Goal: Information Seeking & Learning: Learn about a topic

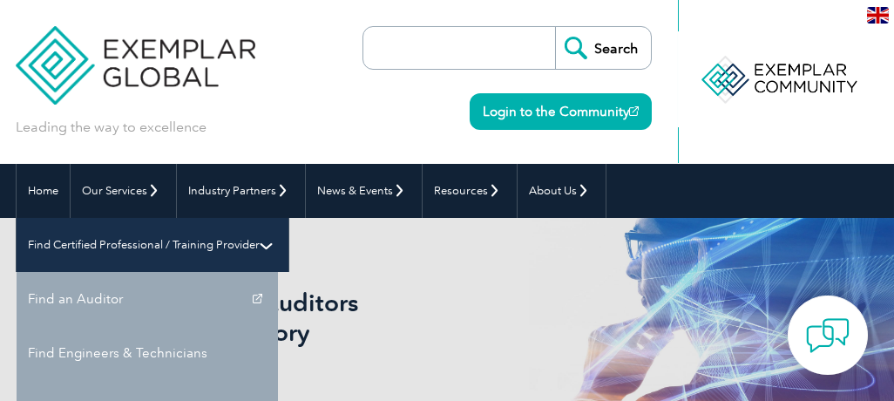
click at [288, 218] on link "Find Certified Professional / Training Provider" at bounding box center [153, 245] width 272 height 54
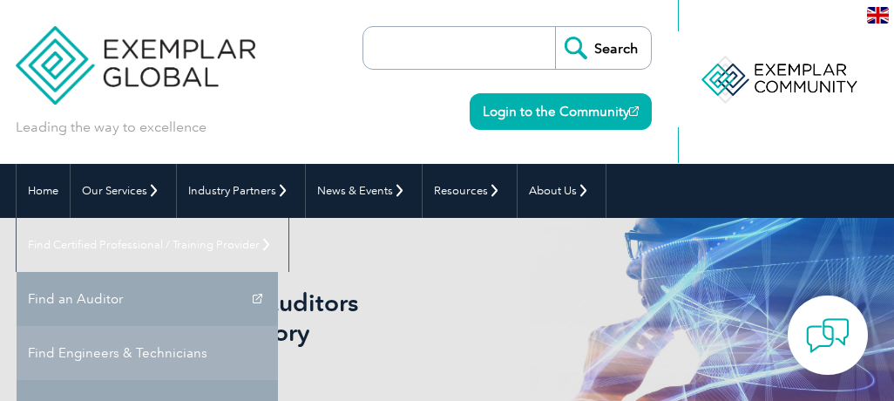
click at [278, 326] on link "Find Engineers & Technicians" at bounding box center [147, 353] width 261 height 54
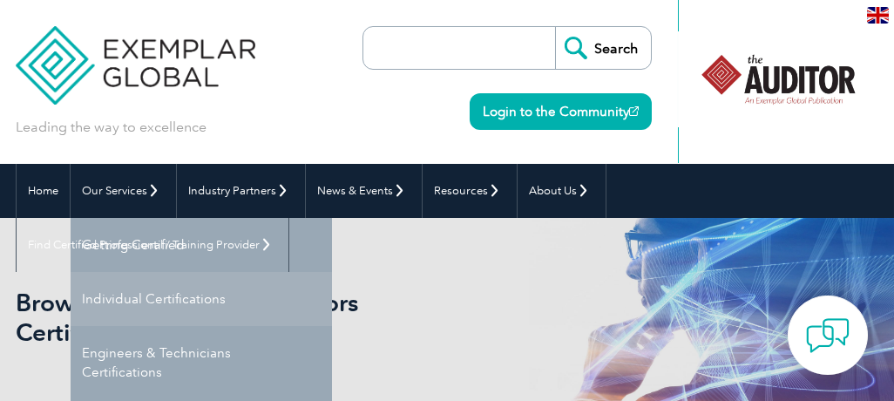
click at [163, 290] on link "Individual Certifications" at bounding box center [201, 299] width 261 height 54
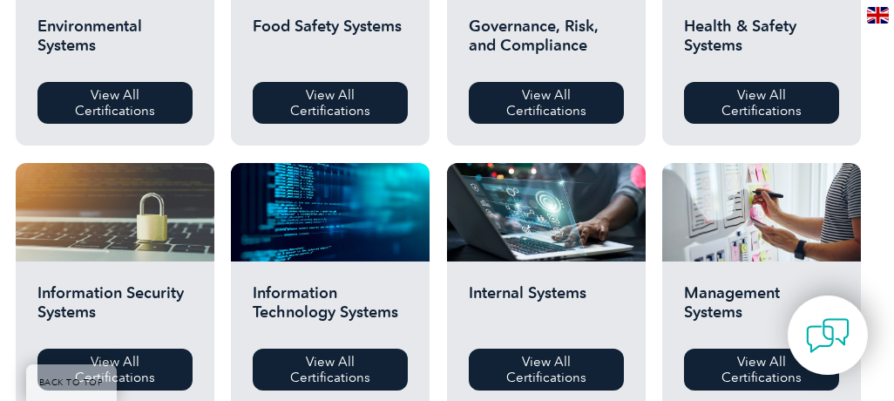
scroll to position [779, 0]
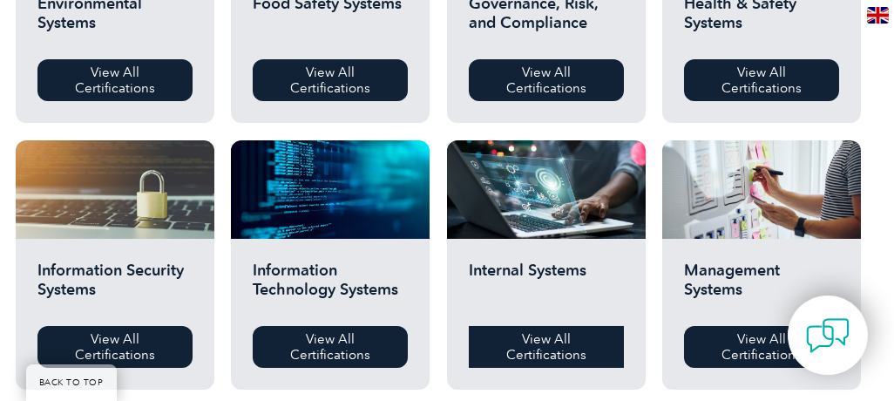
click at [553, 357] on link "View All Certifications" at bounding box center [546, 347] width 155 height 42
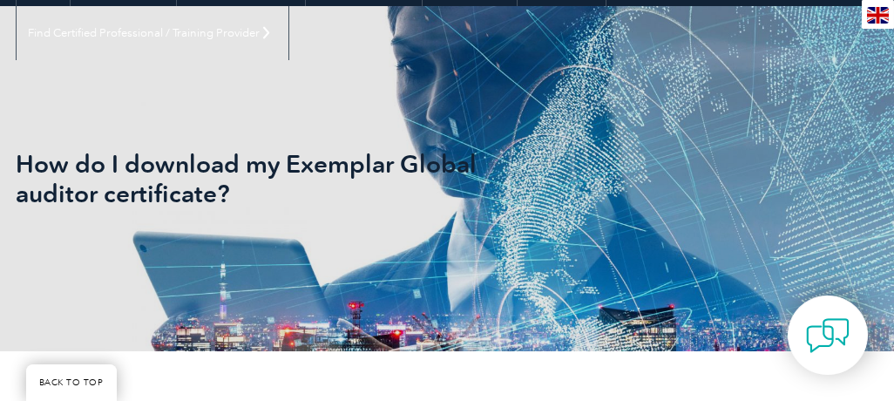
scroll to position [259, 0]
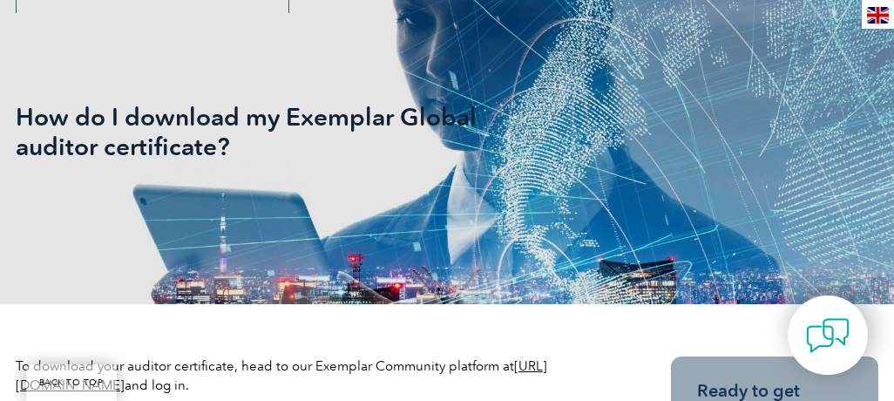
click at [213, 389] on link "[URL][DOMAIN_NAME]" at bounding box center [281, 375] width 531 height 35
